Goal: Task Accomplishment & Management: Understand process/instructions

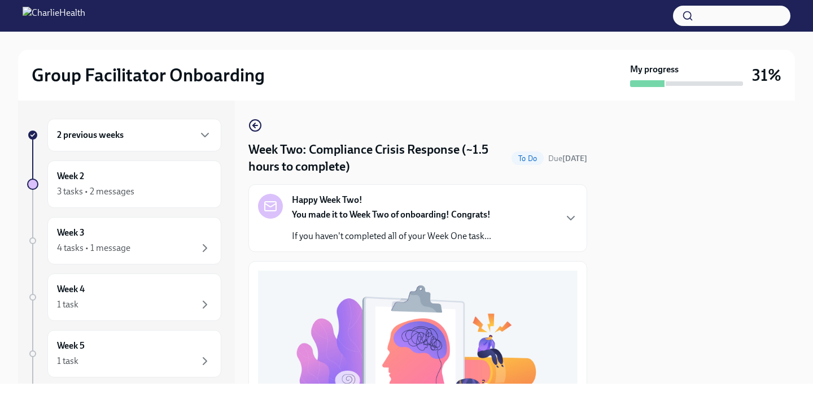
scroll to position [355, 0]
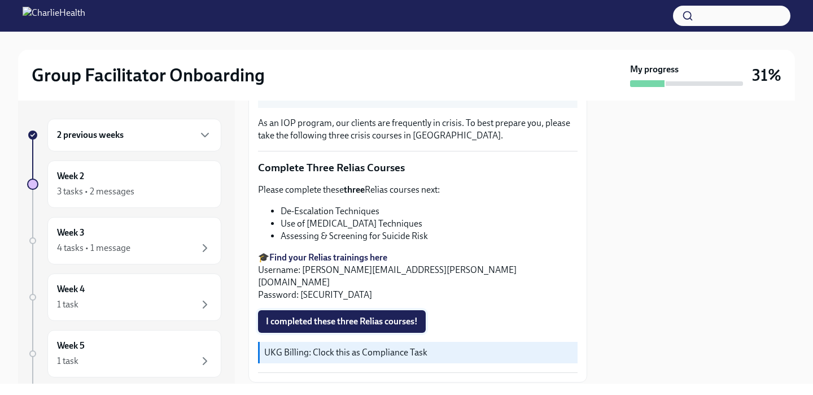
click at [363, 310] on button "I completed these three Relias courses!" at bounding box center [342, 321] width 168 height 23
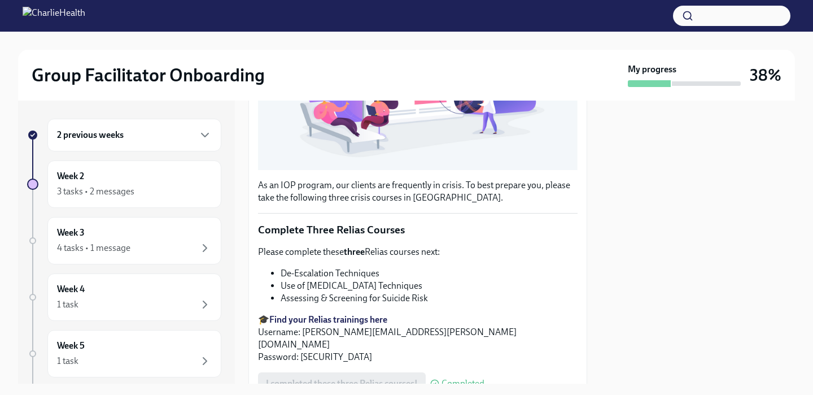
scroll to position [378, 0]
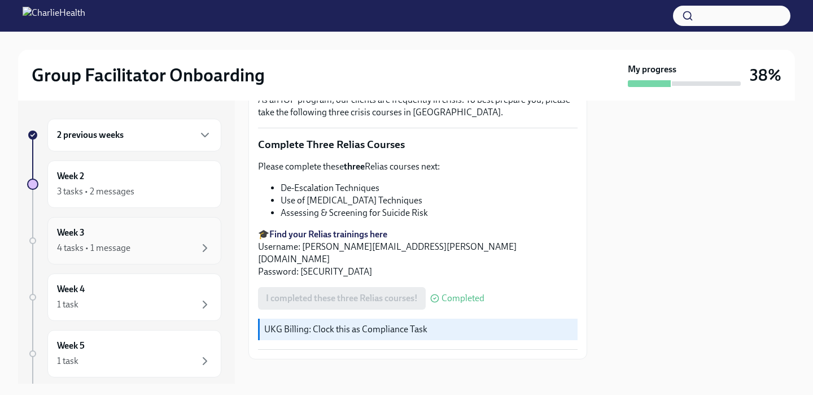
click at [135, 235] on div "Week 3 4 tasks • 1 message" at bounding box center [134, 240] width 155 height 28
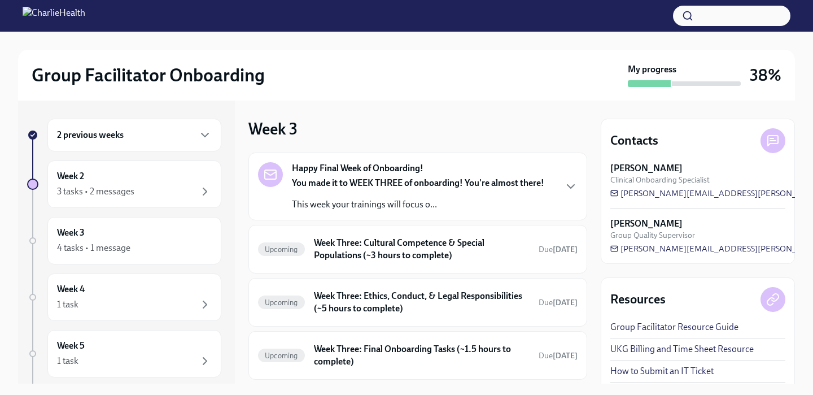
click at [466, 202] on p "This week your trainings will focus o..." at bounding box center [418, 204] width 252 height 12
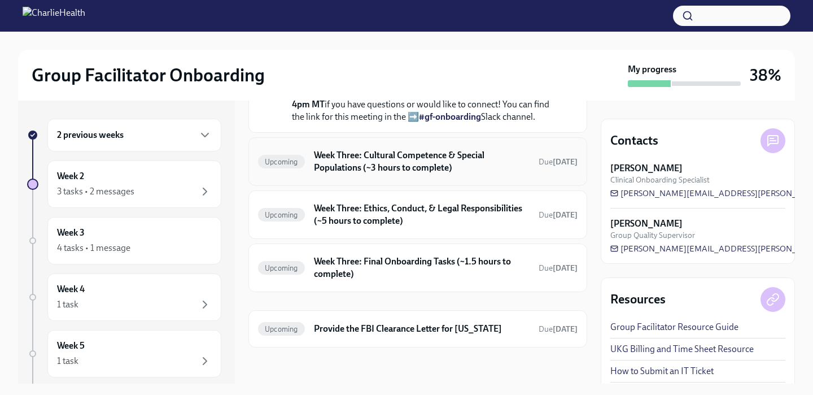
scroll to position [516, 0]
click at [491, 314] on div "Upcoming Provide the FBI Clearance Letter for [US_STATE] Due [DATE]" at bounding box center [417, 328] width 339 height 37
click at [484, 329] on h6 "Provide the FBI Clearance Letter for [US_STATE]" at bounding box center [422, 328] width 216 height 12
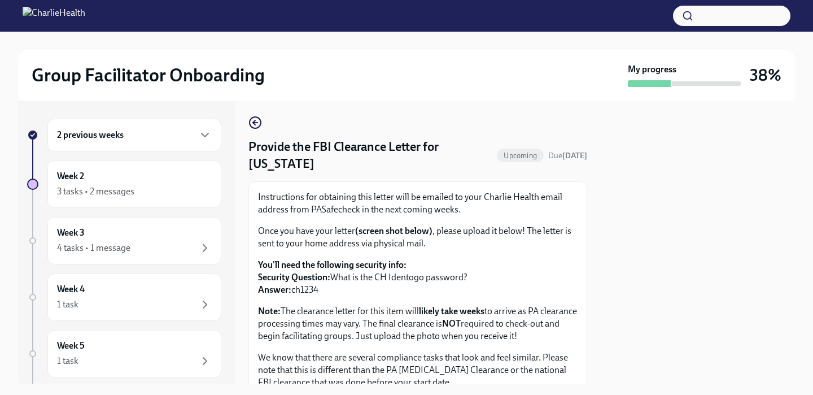
scroll to position [2, 0]
click at [259, 125] on icon "button" at bounding box center [255, 123] width 14 height 14
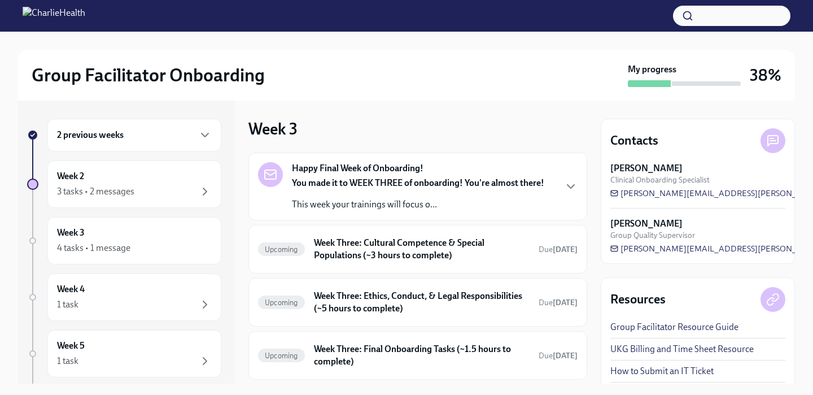
click at [438, 213] on div "Happy Final Week of Onboarding! You made it to WEEK THREE of onboarding! You're…" at bounding box center [417, 186] width 339 height 68
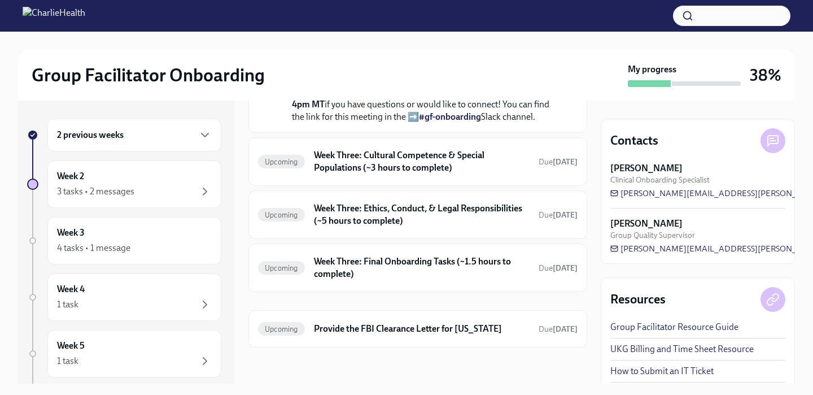
scroll to position [439, 0]
click at [443, 174] on h6 "Week Three: Cultural Competence & Special Populations (~3 hours to complete)" at bounding box center [422, 161] width 216 height 25
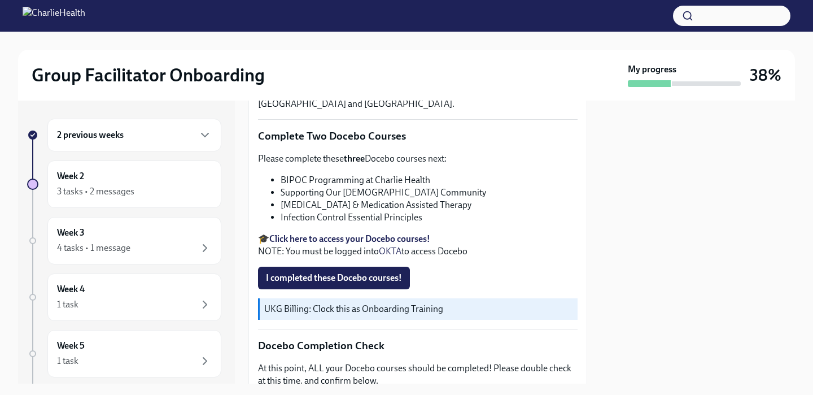
scroll to position [335, 0]
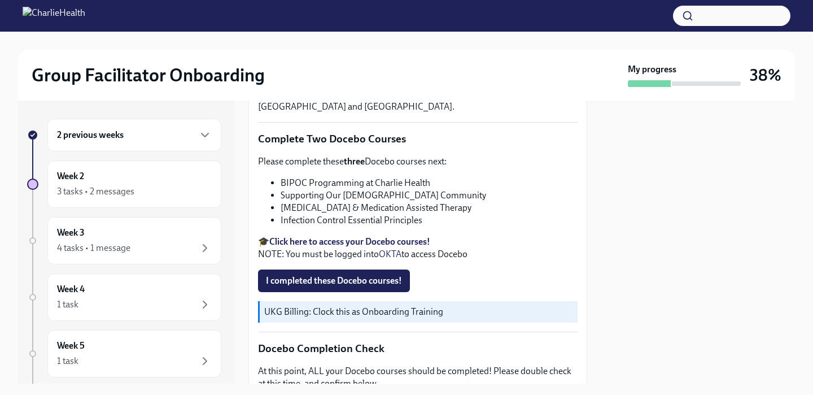
click at [418, 239] on strong "Click here to access your Docebo courses!" at bounding box center [349, 241] width 161 height 11
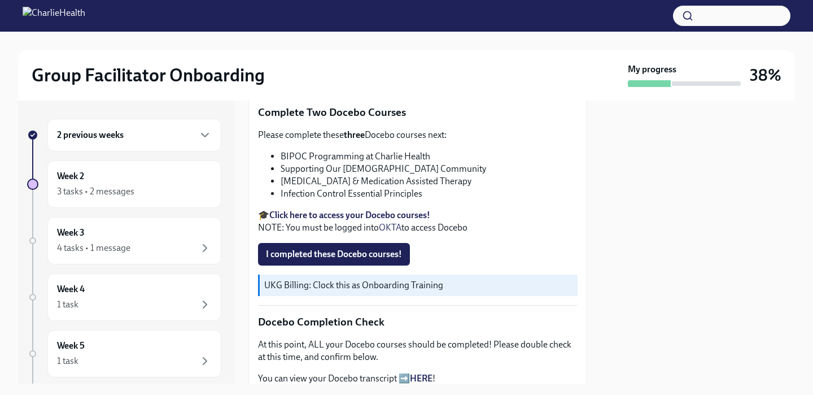
scroll to position [343, 0]
